Goal: Information Seeking & Learning: Learn about a topic

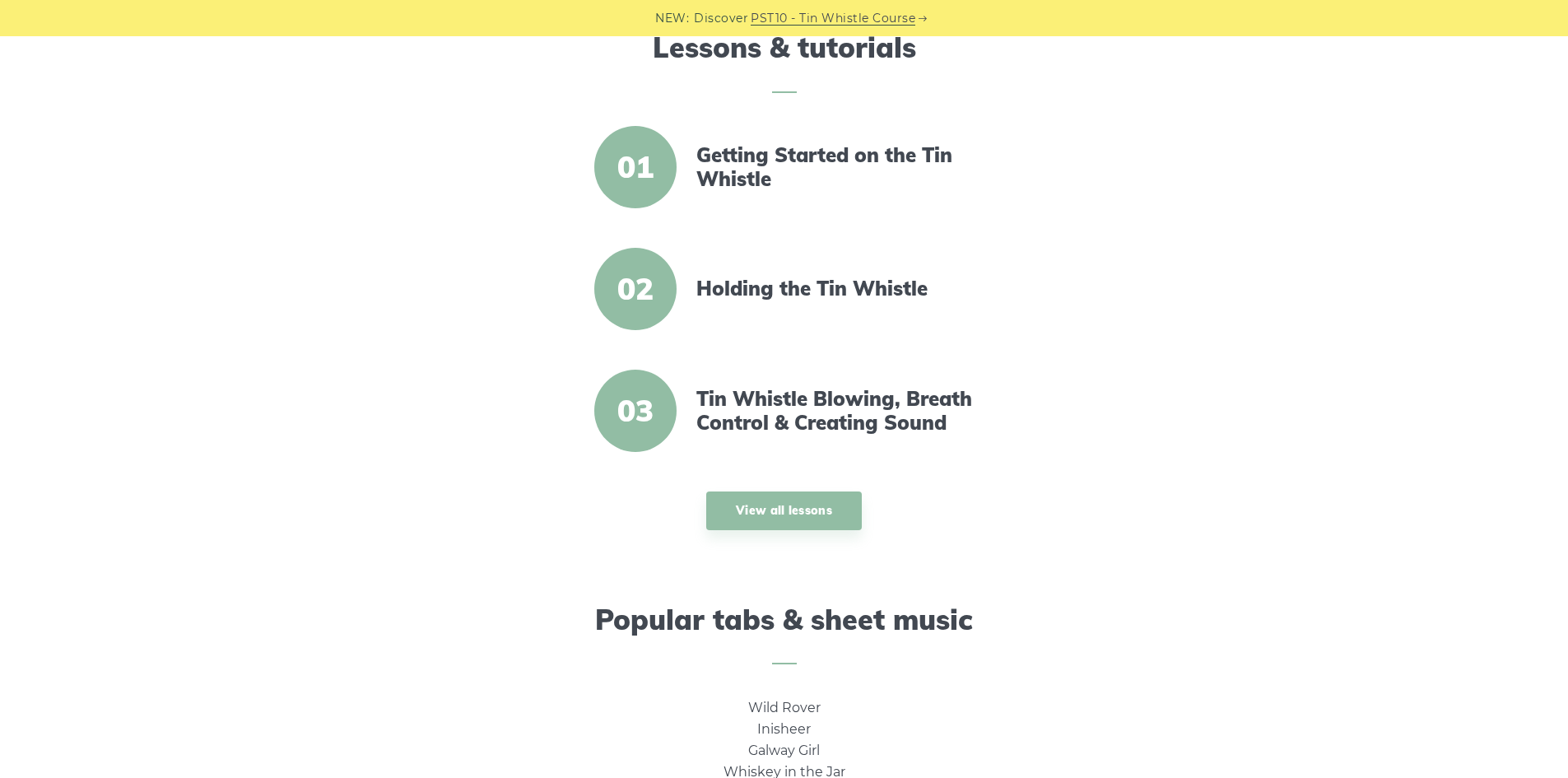
scroll to position [988, 0]
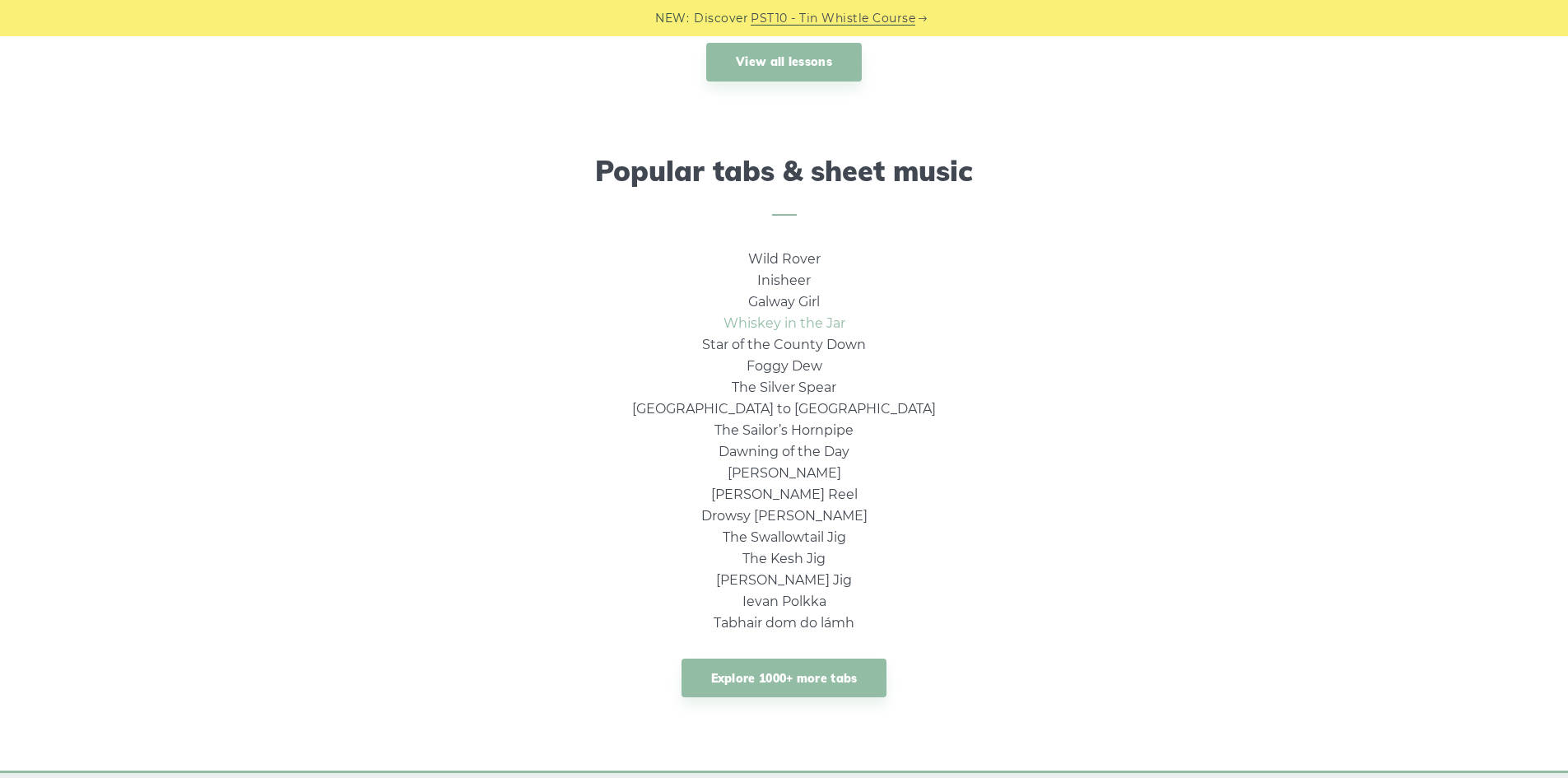
click at [800, 327] on link "Whiskey in the Jar" at bounding box center [784, 323] width 122 height 16
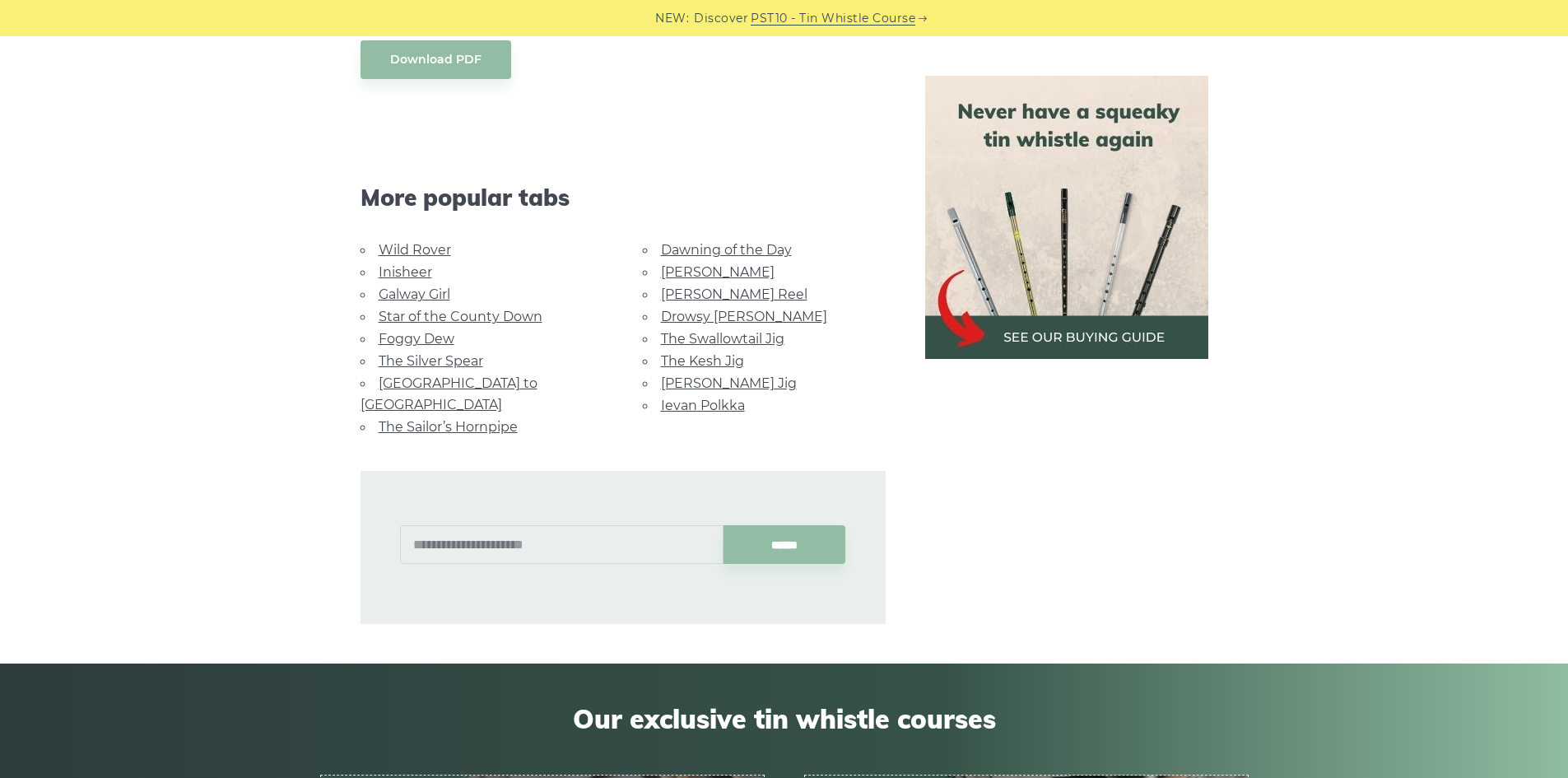
scroll to position [988, 0]
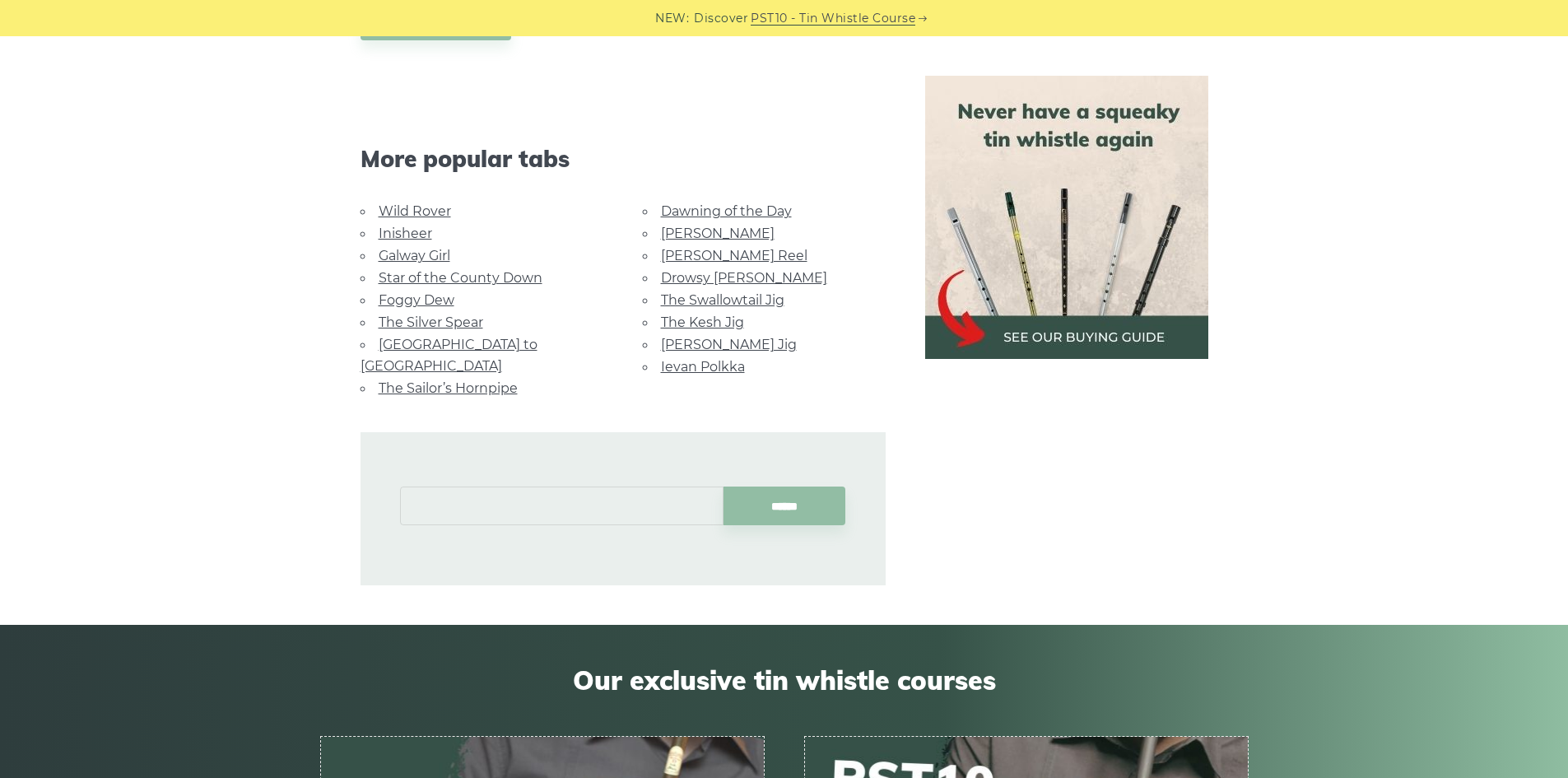
drag, startPoint x: 621, startPoint y: 485, endPoint x: 549, endPoint y: 482, distance: 72.1
click at [621, 487] on input "text" at bounding box center [562, 506] width 323 height 39
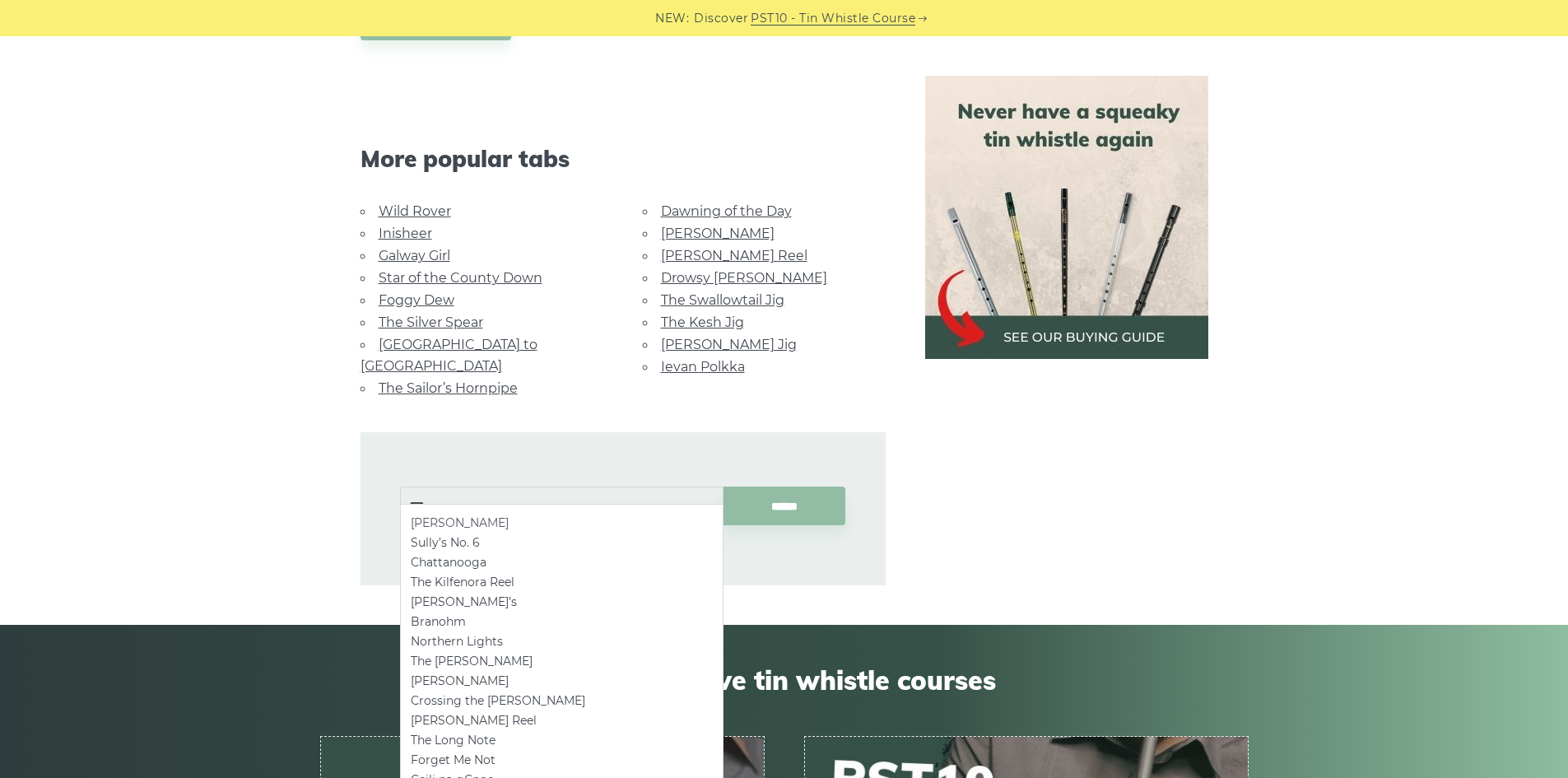
click at [464, 517] on li "[PERSON_NAME]" at bounding box center [562, 522] width 302 height 19
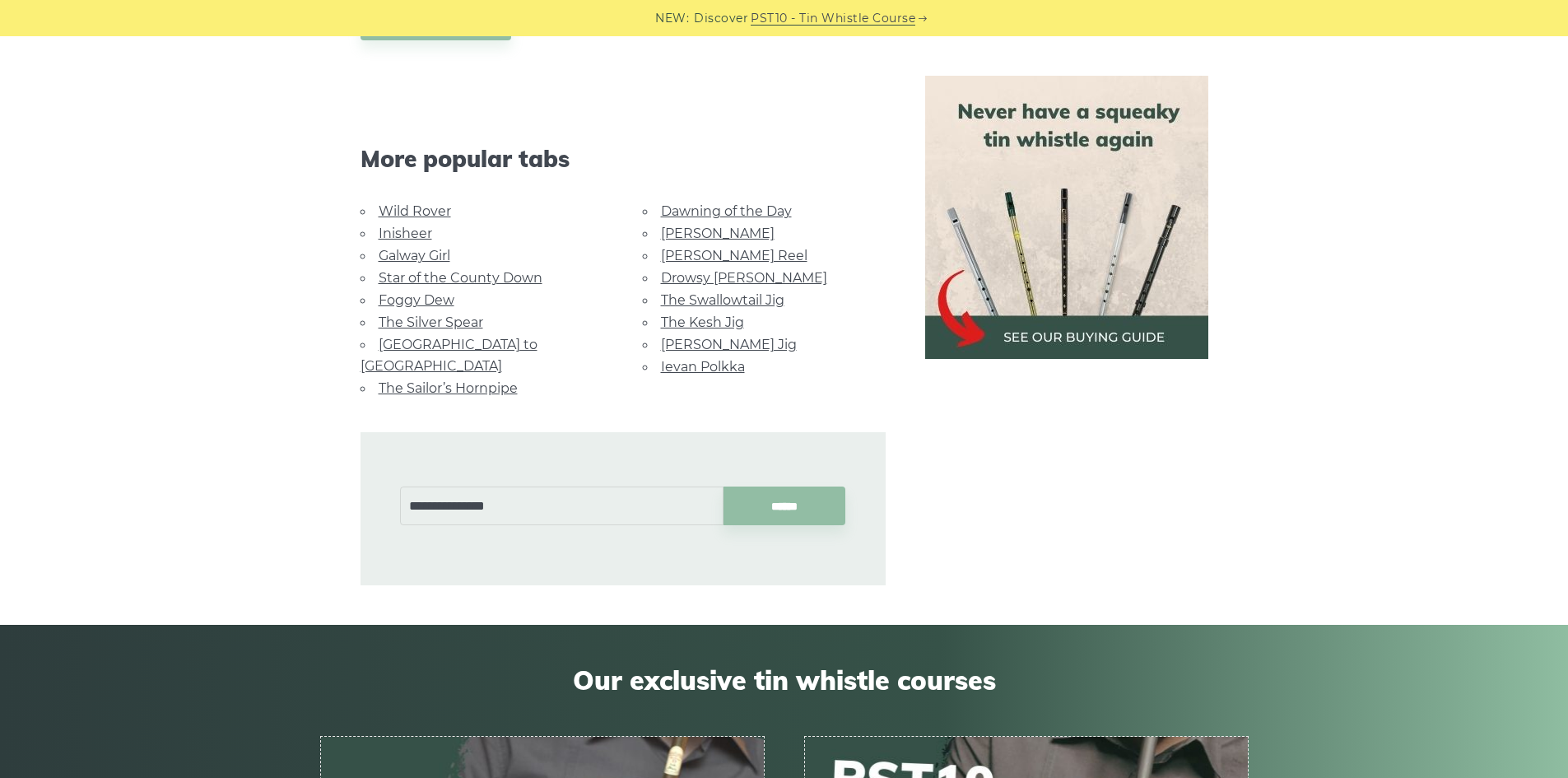
type input "**********"
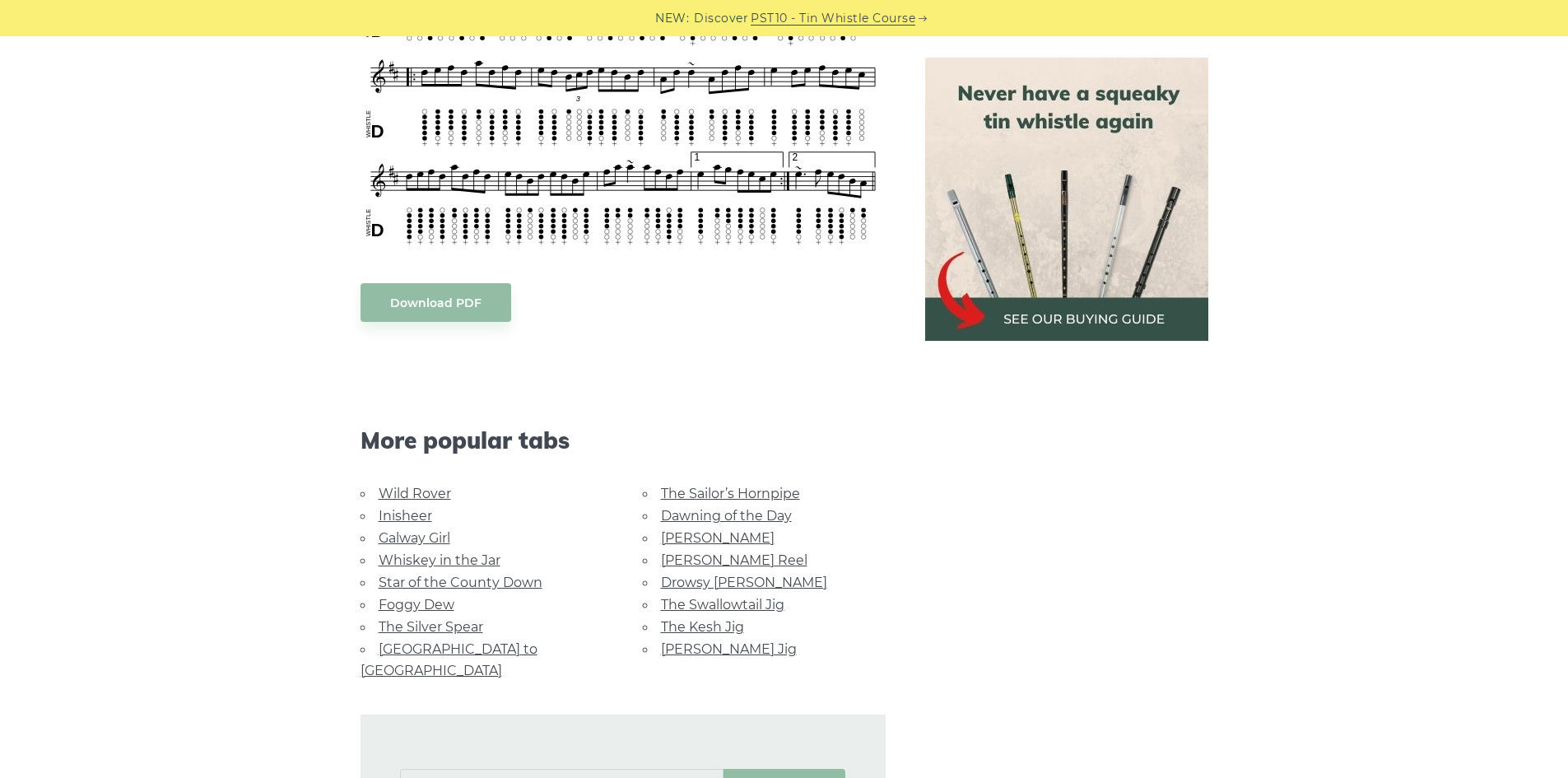
scroll to position [906, 0]
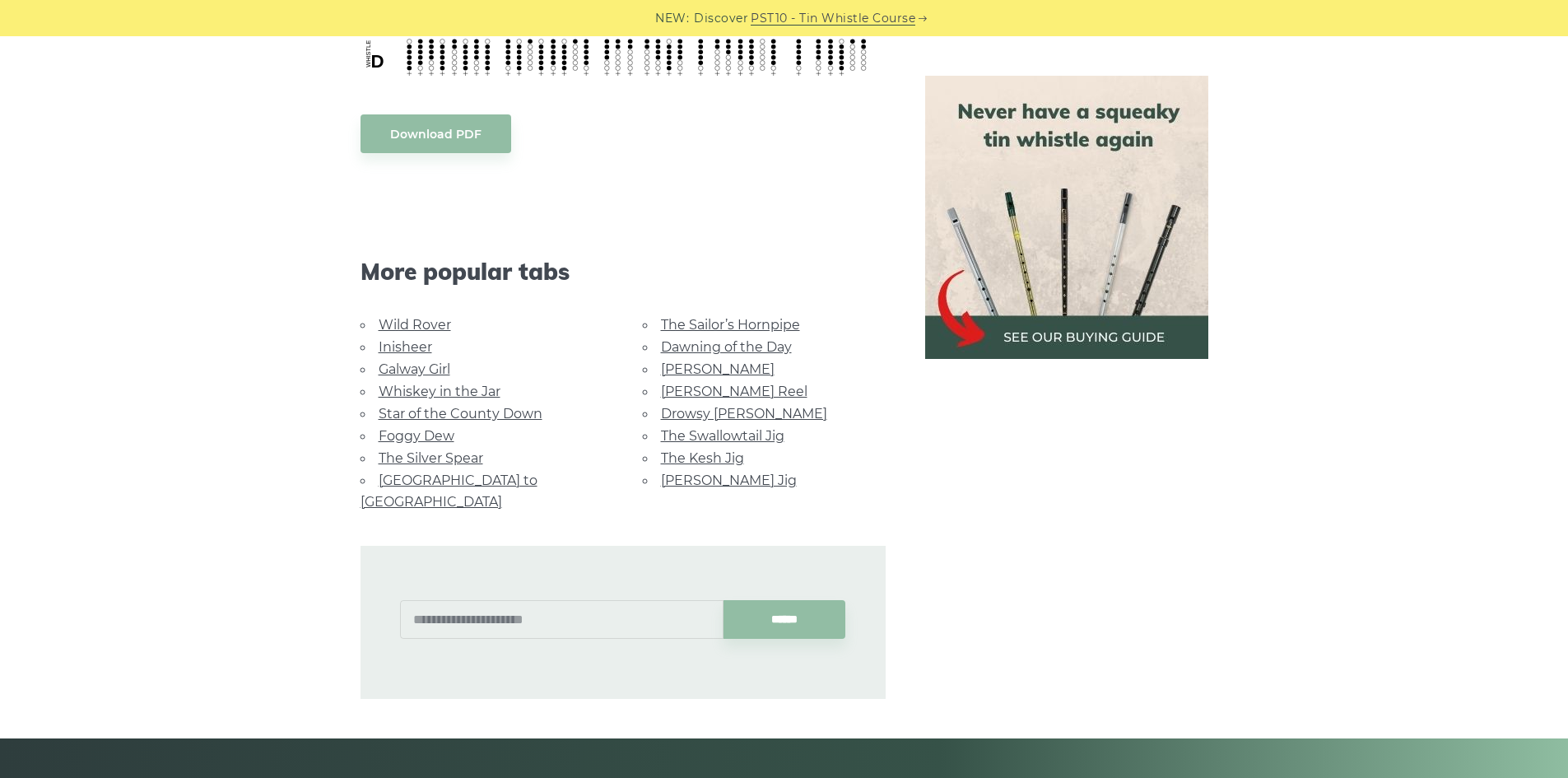
click at [411, 323] on link "Wild Rover" at bounding box center [415, 324] width 73 height 16
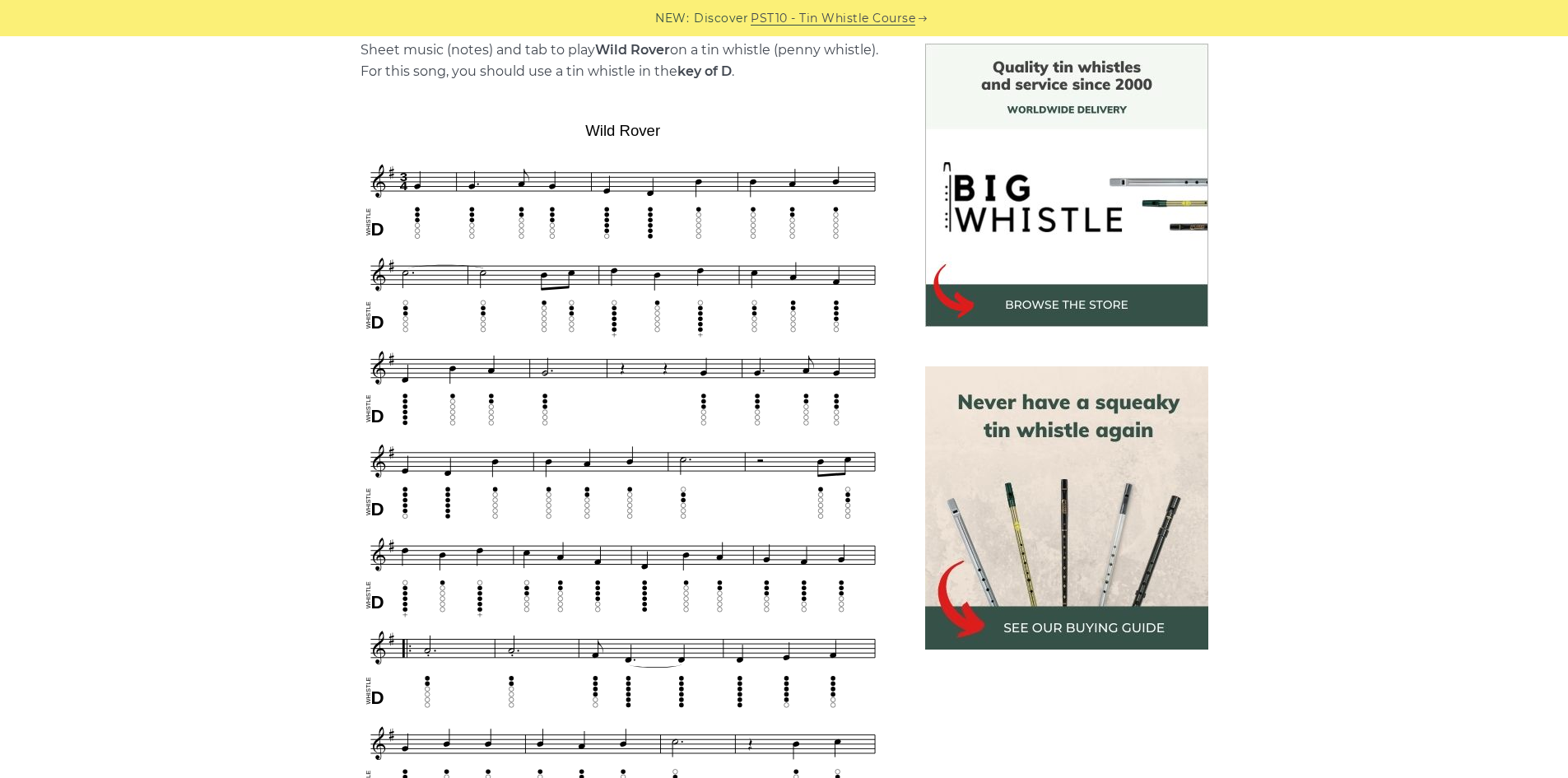
scroll to position [411, 0]
